Goal: Communication & Community: Ask a question

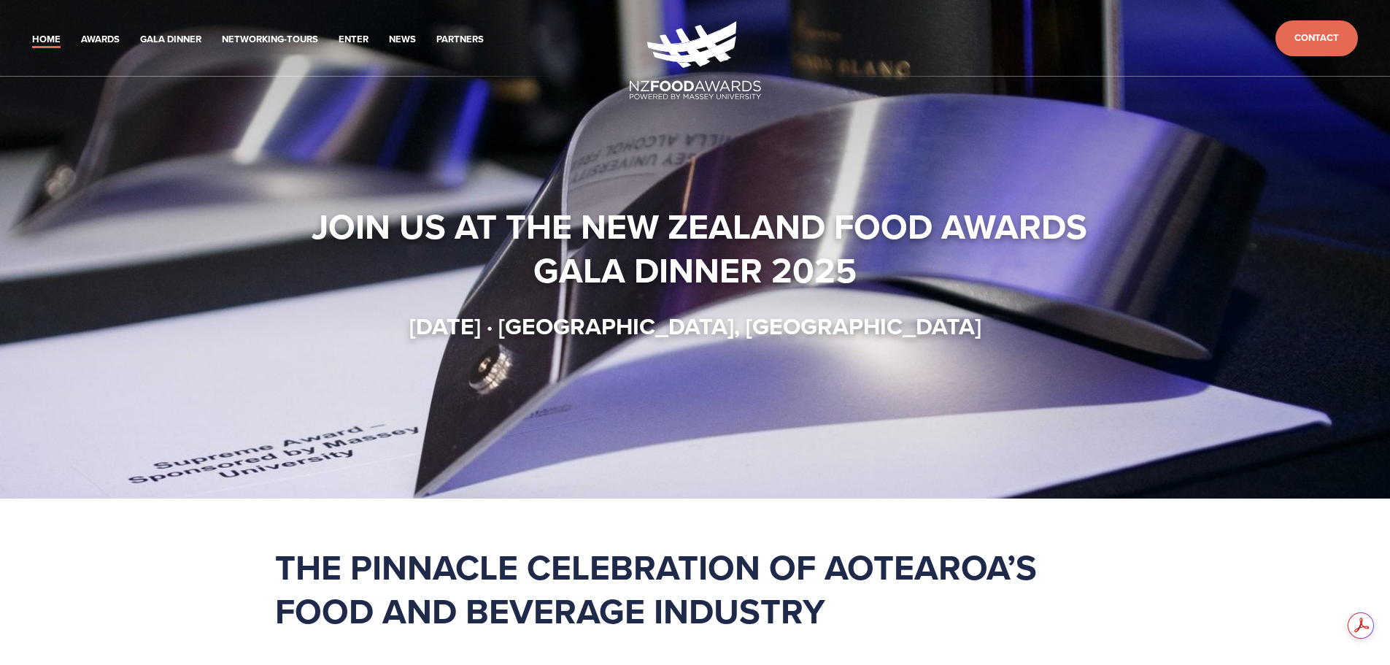
click at [98, 29] on ul "Home Awards 2025 2024 2023 2022 Enter" at bounding box center [326, 38] width 606 height 20
click at [140, 31] on link "Gala Dinner" at bounding box center [170, 39] width 61 height 17
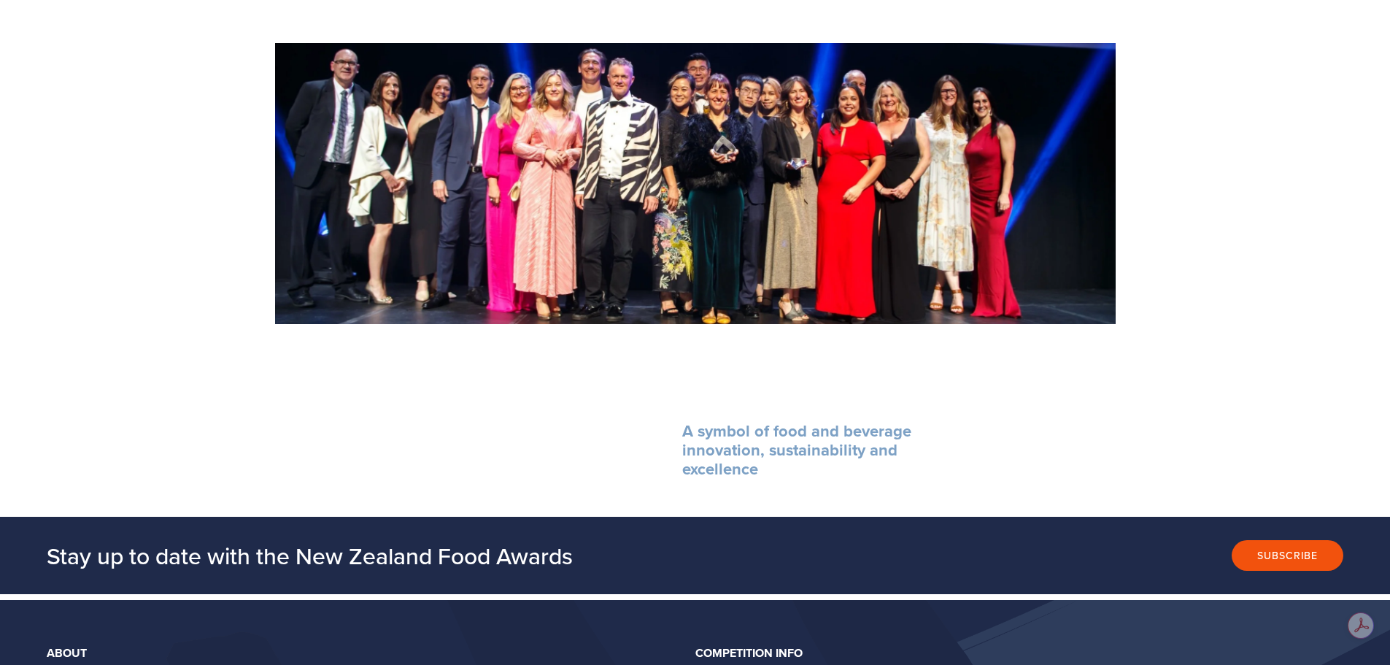
scroll to position [1742, 0]
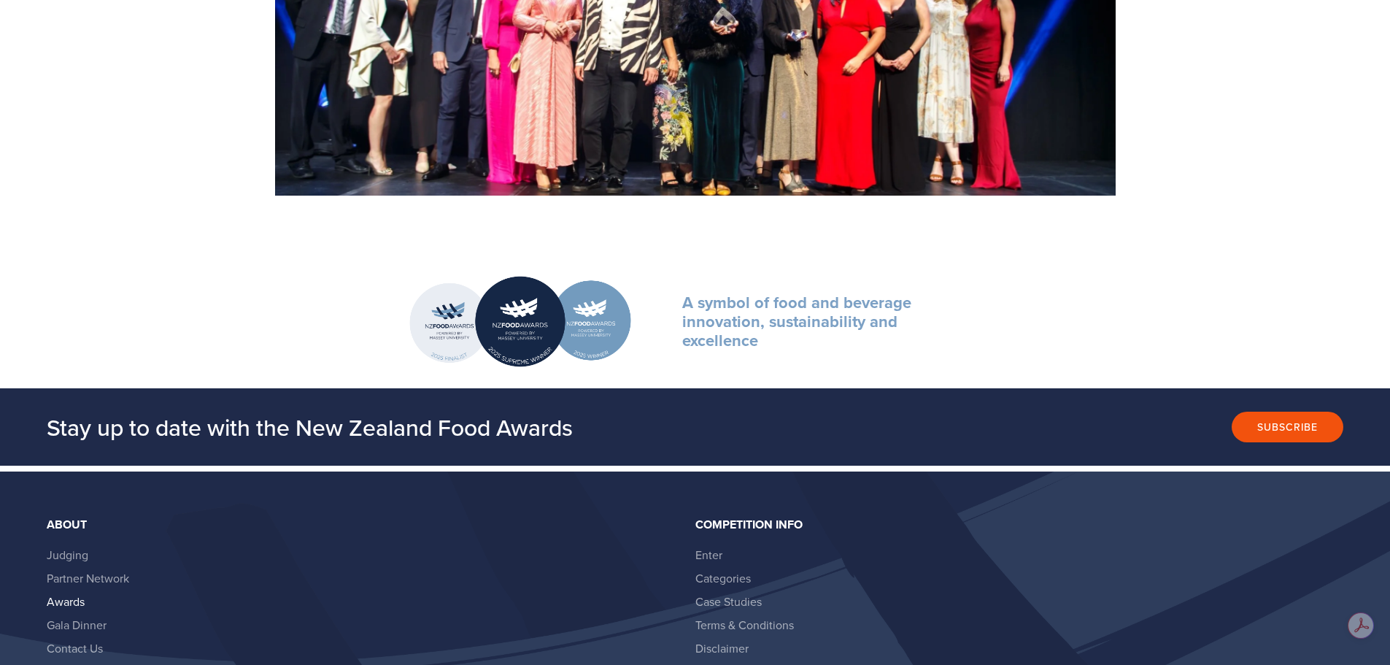
click at [53, 593] on link "Awards" at bounding box center [66, 601] width 38 height 16
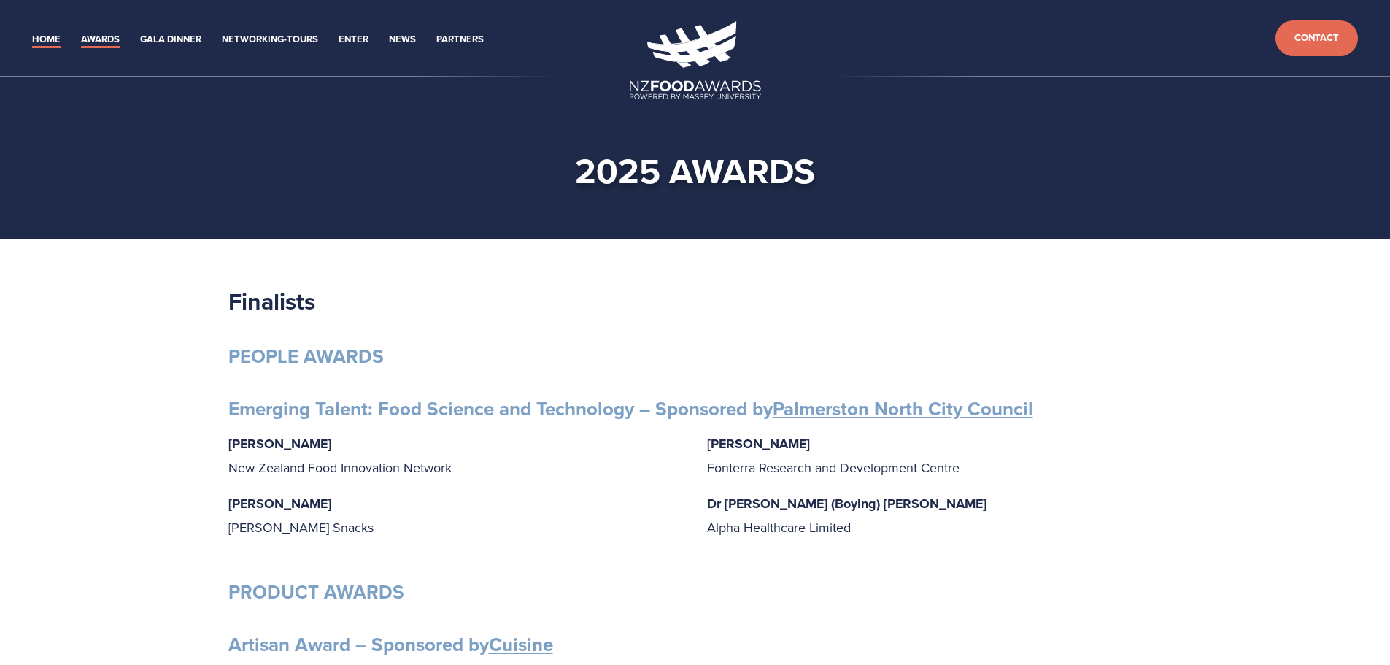
click at [35, 32] on link "Home" at bounding box center [46, 39] width 28 height 17
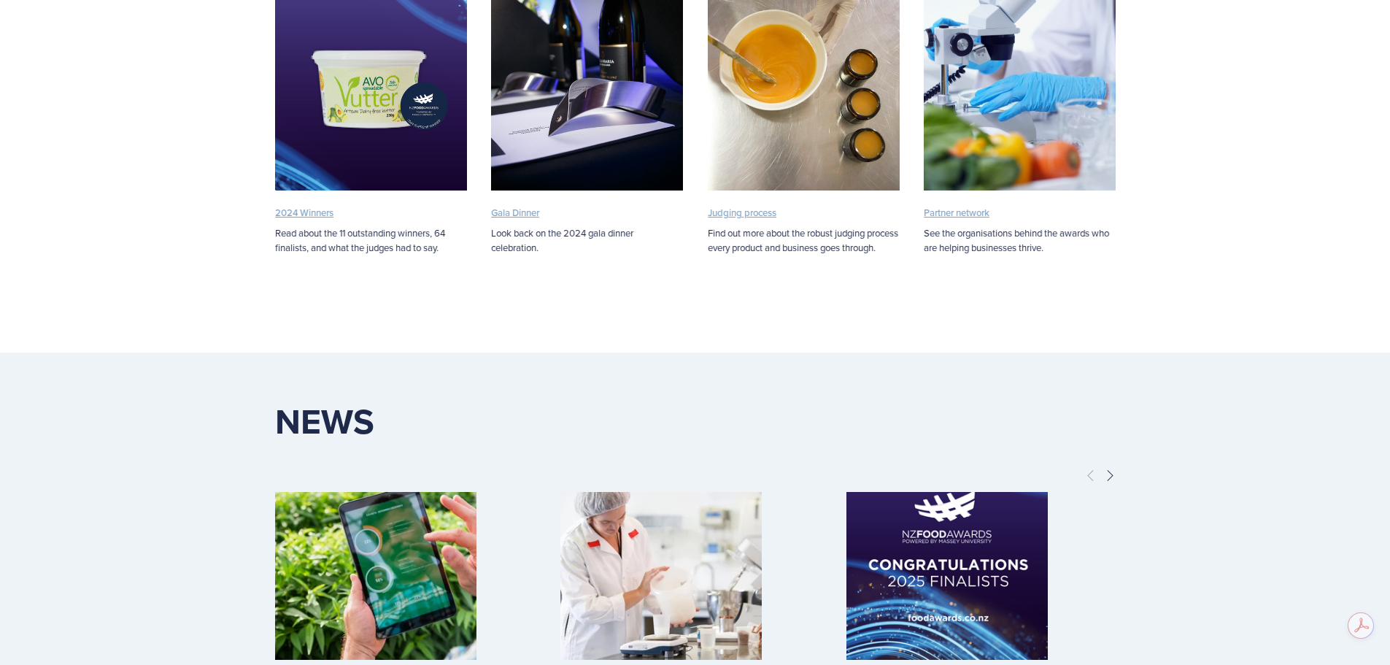
scroll to position [3283, 0]
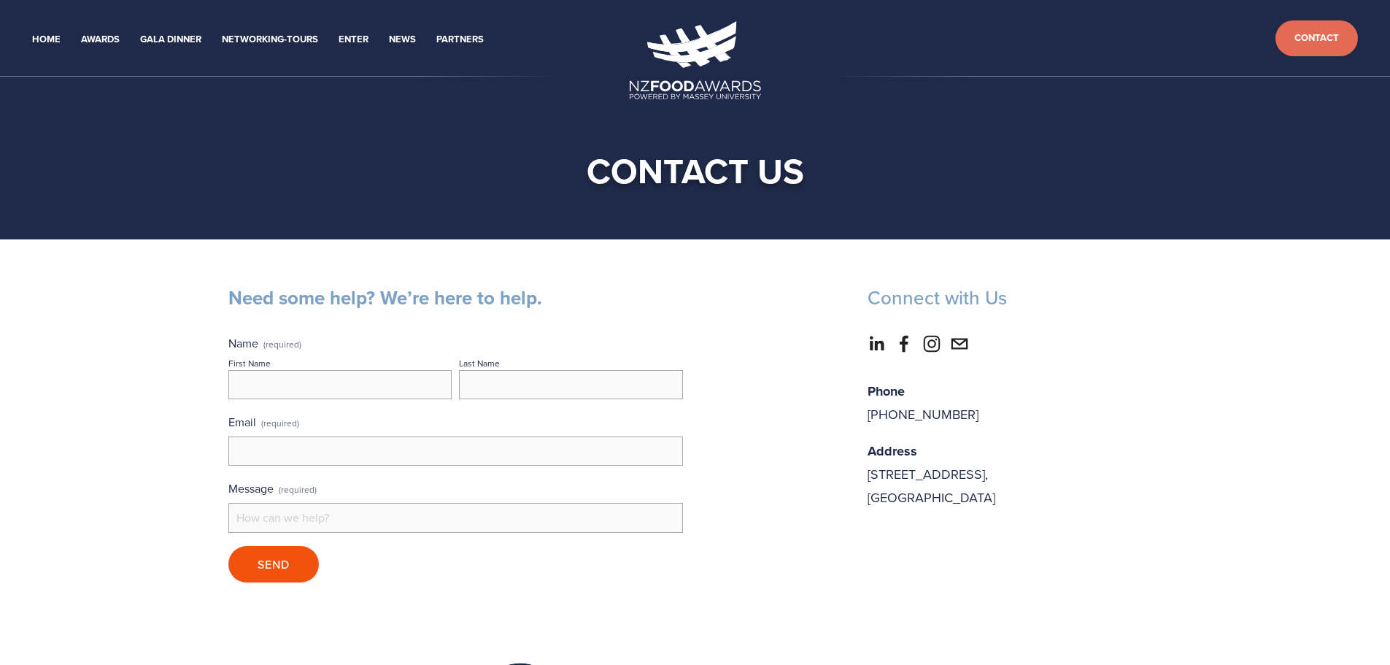
click at [420, 436] on input "Email (required)" at bounding box center [455, 450] width 455 height 29
click at [841, 427] on div "Need some help? We’re here to help. Name (required) First Name Last Name Email …" at bounding box center [695, 440] width 959 height 309
click at [140, 31] on link "Gala Dinner" at bounding box center [170, 39] width 61 height 17
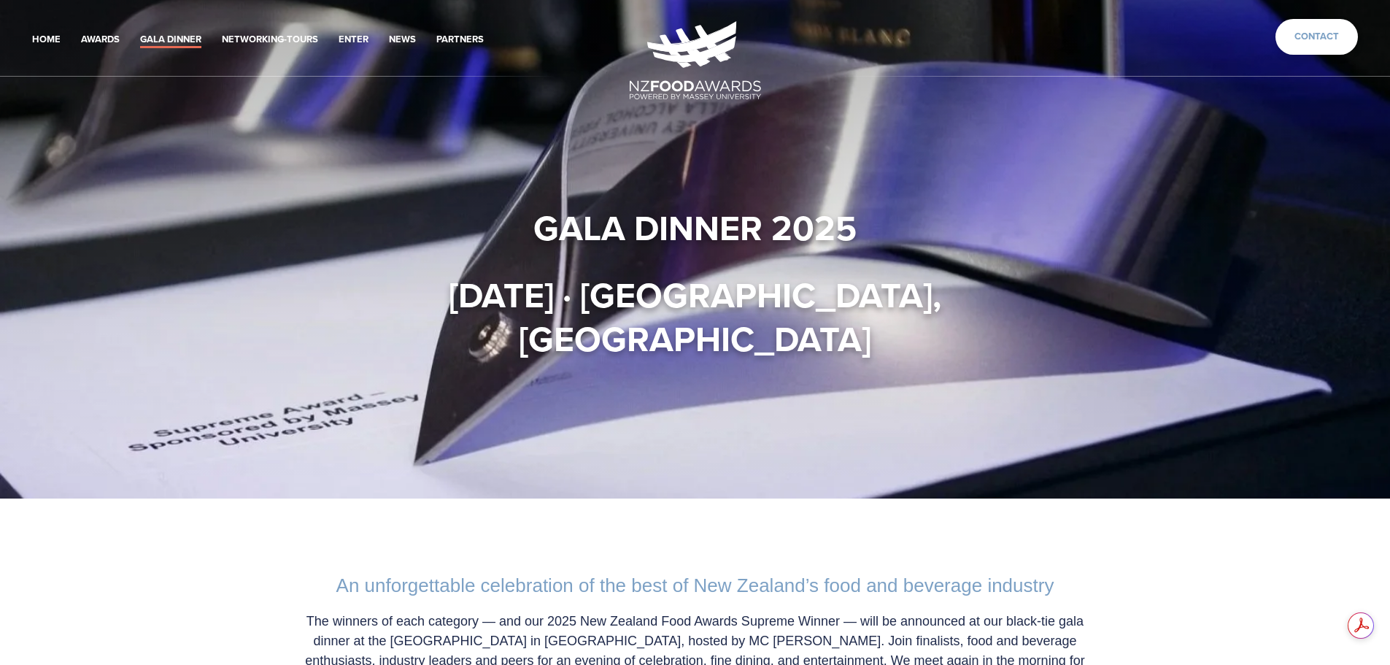
click at [1358, 22] on link "Contact" at bounding box center [1316, 37] width 82 height 36
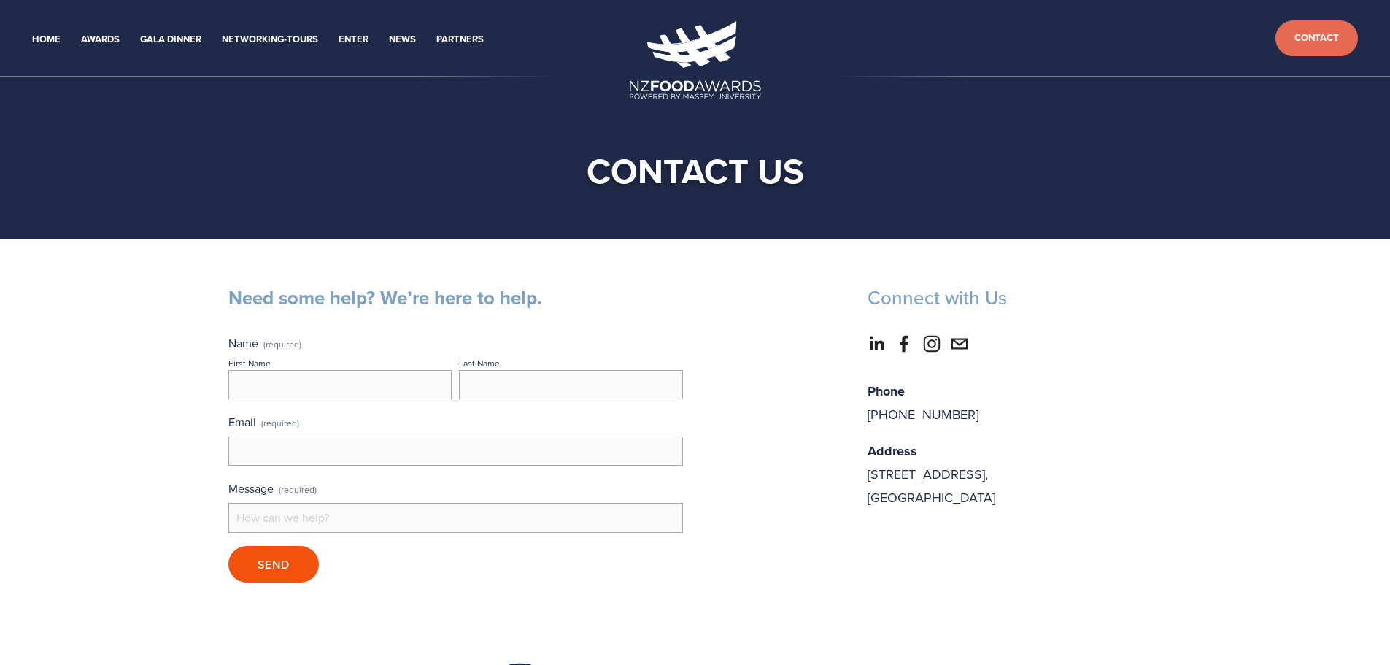
click at [452, 370] on input "First Name" at bounding box center [340, 384] width 224 height 29
type input "Mitch"
type input "Cockburn"
type input "mitchell.cockburn@breadcraft.com"
click at [477, 503] on input "Message (required)" at bounding box center [455, 517] width 455 height 29
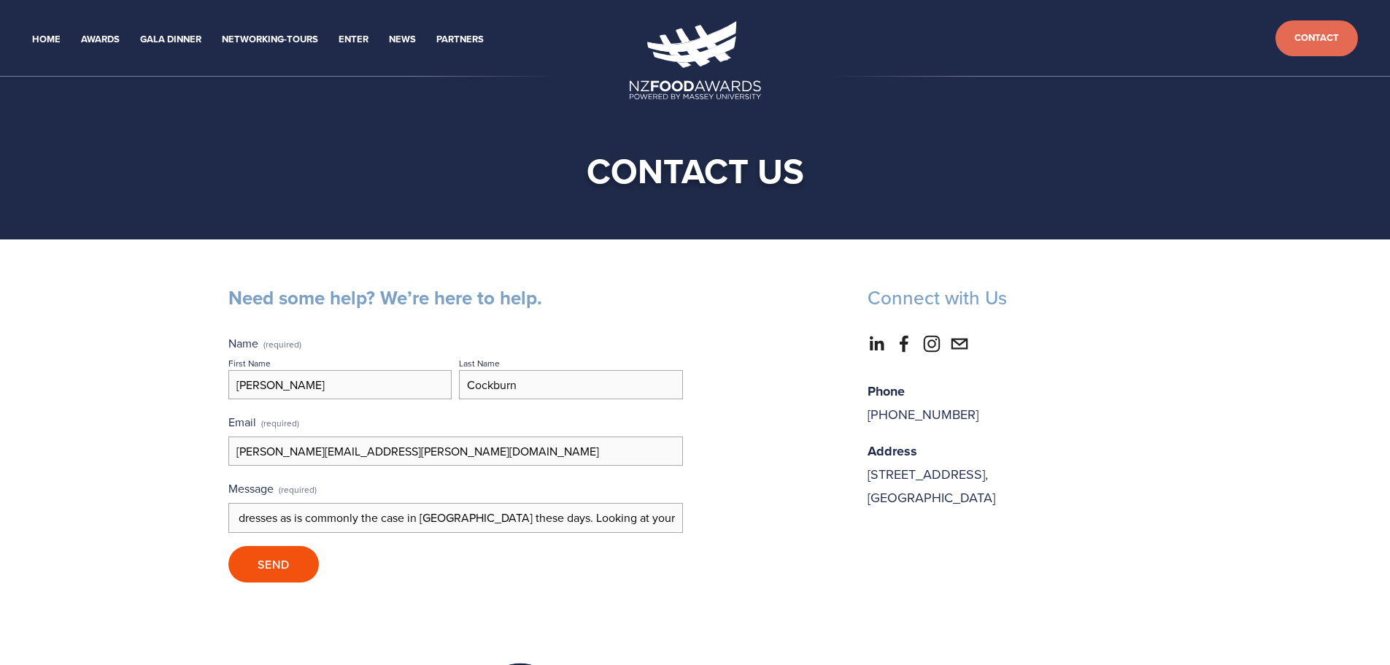
scroll to position [0, 849]
type input "Hi there! You specify the dress code as being black tie. Does this mean a stric…"
click at [290, 556] on span "Send" at bounding box center [274, 564] width 32 height 16
